Goal: Task Accomplishment & Management: Manage account settings

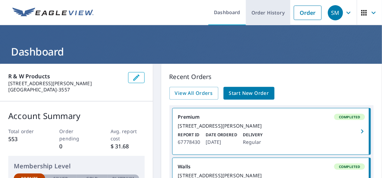
click at [266, 12] on link "Order History" at bounding box center [268, 12] width 44 height 25
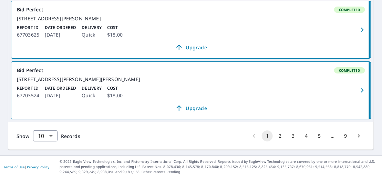
scroll to position [639, 0]
click at [275, 134] on button "2" at bounding box center [280, 135] width 11 height 11
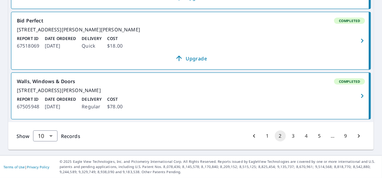
scroll to position [617, 0]
click at [289, 134] on button "3" at bounding box center [293, 135] width 11 height 11
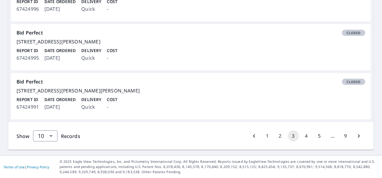
scroll to position [615, 0]
click at [301, 135] on button "4" at bounding box center [306, 135] width 11 height 11
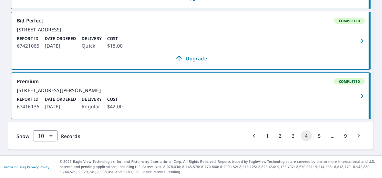
scroll to position [649, 0]
click at [314, 136] on button "5" at bounding box center [319, 135] width 11 height 11
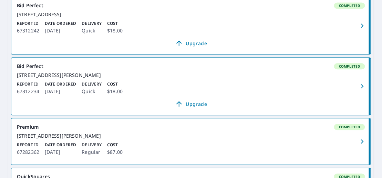
scroll to position [413, 0]
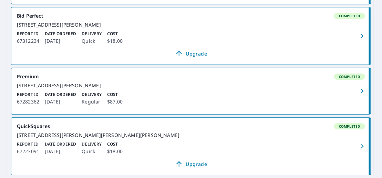
click at [358, 95] on icon "button" at bounding box center [362, 91] width 8 height 8
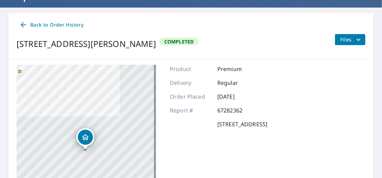
scroll to position [45, 0]
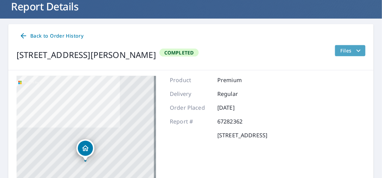
click at [354, 50] on icon "filesDropdownBtn-67282362" at bounding box center [358, 51] width 8 height 8
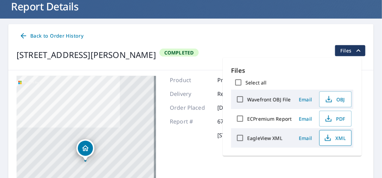
click at [332, 136] on span "XML" at bounding box center [335, 138] width 22 height 8
click at [334, 116] on span "PDF" at bounding box center [335, 118] width 22 height 8
